Goal: Task Accomplishment & Management: Use online tool/utility

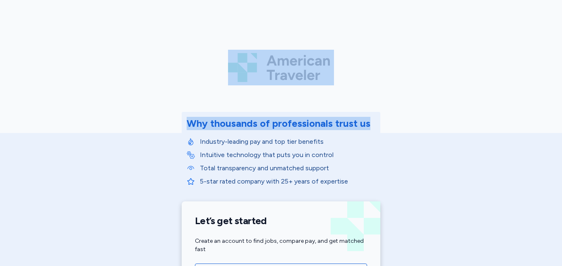
drag, startPoint x: 554, startPoint y: 79, endPoint x: 563, endPoint y: 144, distance: 64.8
click at [562, 144] on html "American Traveler Why thousands of professionals trust us Industry-leading pay …" at bounding box center [281, 133] width 562 height 266
drag, startPoint x: 562, startPoint y: 144, endPoint x: 495, endPoint y: 112, distance: 73.5
click at [495, 112] on div "American Traveler Why thousands of professionals trust us Industry-leading pay …" at bounding box center [281, 186] width 562 height 372
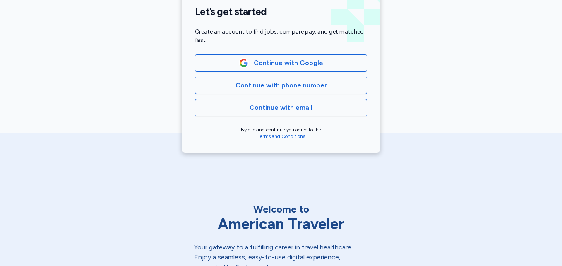
scroll to position [211, 0]
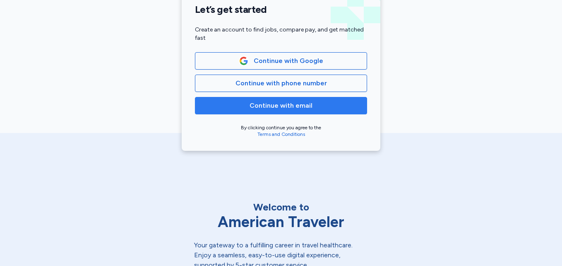
click at [298, 109] on span "Continue with email" at bounding box center [281, 106] width 63 height 10
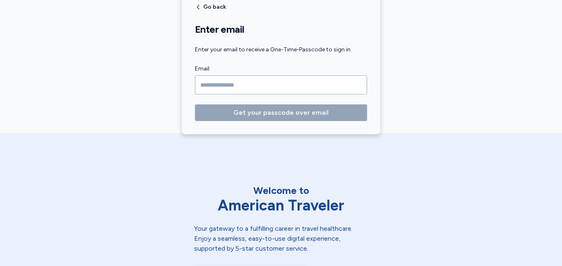
click at [284, 84] on input "Email" at bounding box center [281, 84] width 172 height 19
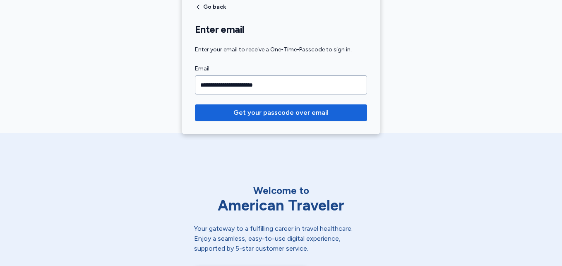
type input "**********"
click at [195, 104] on button "Get your passcode over email" at bounding box center [281, 112] width 172 height 17
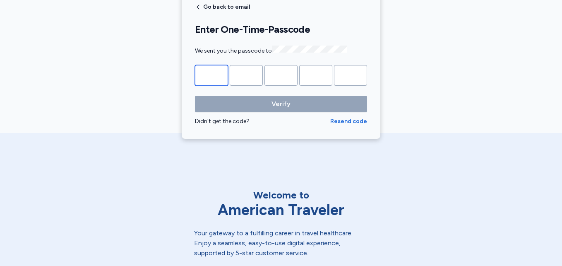
type input "*"
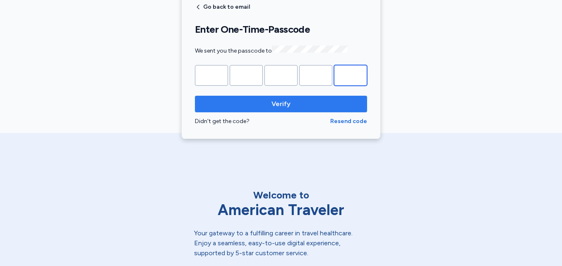
type input "*"
click at [235, 106] on span "Verify" at bounding box center [281, 104] width 159 height 10
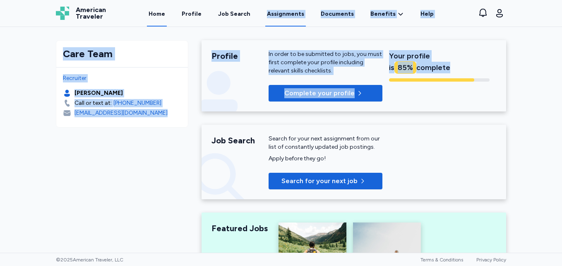
drag, startPoint x: 498, startPoint y: 81, endPoint x: 269, endPoint y: 19, distance: 236.5
click at [269, 19] on div "Open sidebar Home American Traveler American Traveler Home Profile Job Search A…" at bounding box center [281, 133] width 562 height 266
click at [551, 101] on div "Care Team Recruiter [PERSON_NAME] Call or text at: [PHONE_NUMBER] [EMAIL_ADDRES…" at bounding box center [281, 140] width 562 height 226
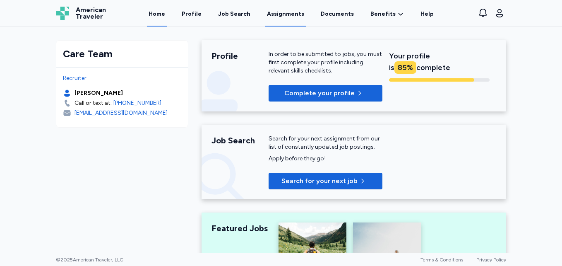
click at [275, 12] on link "Assignments" at bounding box center [285, 14] width 41 height 26
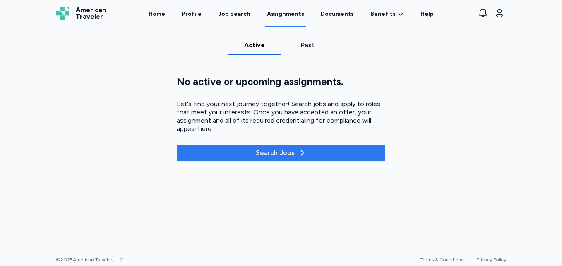
click at [324, 155] on span "Search Jobs" at bounding box center [280, 153] width 195 height 10
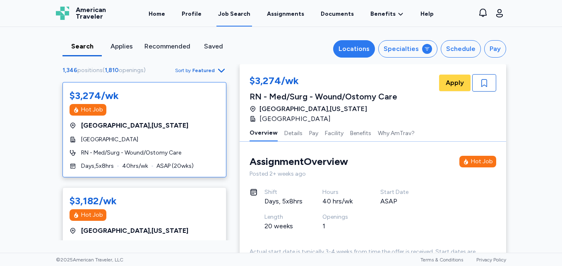
click at [345, 50] on div "Locations" at bounding box center [354, 49] width 31 height 10
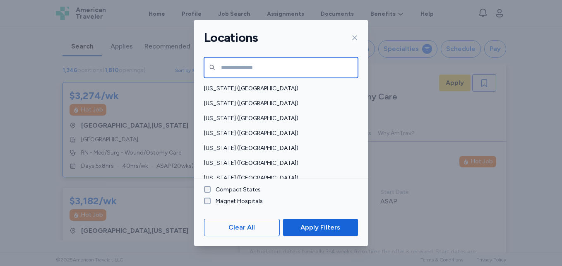
click at [313, 67] on input "text" at bounding box center [281, 67] width 154 height 21
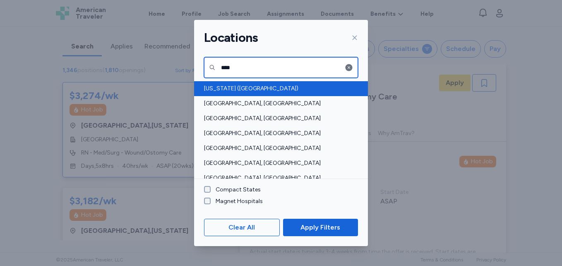
type input "****"
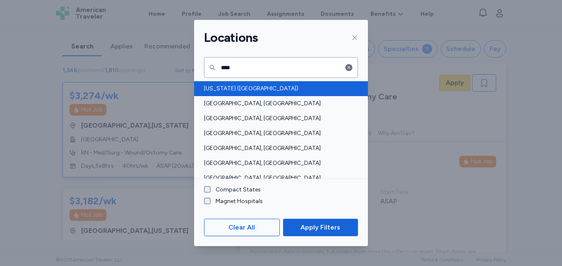
click at [296, 89] on span "[US_STATE] ([GEOGRAPHIC_DATA])" at bounding box center [278, 88] width 149 height 8
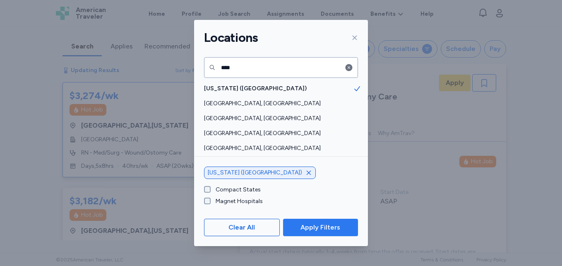
click at [305, 221] on button "Apply Filters" at bounding box center [320, 227] width 75 height 17
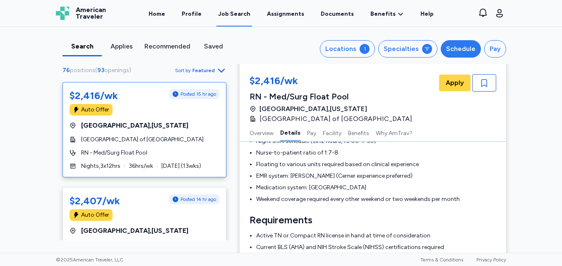
click at [469, 50] on div "Schedule" at bounding box center [460, 49] width 29 height 10
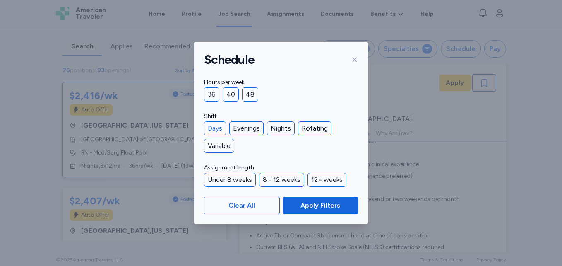
click at [216, 125] on div "Days" at bounding box center [215, 128] width 22 height 14
click at [315, 214] on div "Clear All Apply Filters" at bounding box center [281, 205] width 174 height 37
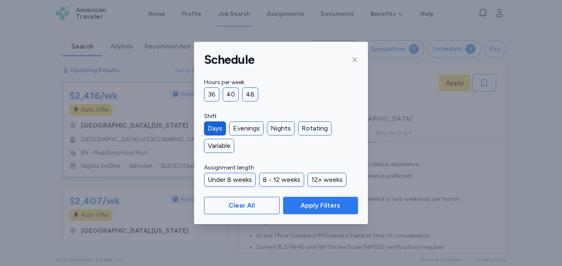
click at [315, 212] on button "Apply Filters" at bounding box center [320, 205] width 75 height 17
